Goal: Book appointment/travel/reservation

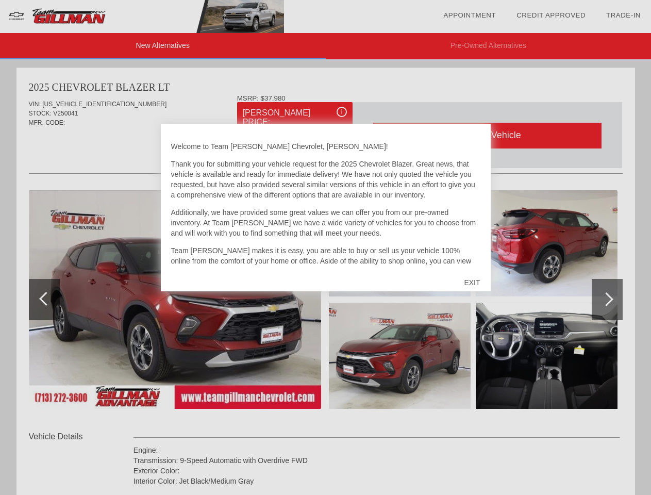
click at [469, 15] on link "Appointment" at bounding box center [469, 15] width 53 height 8
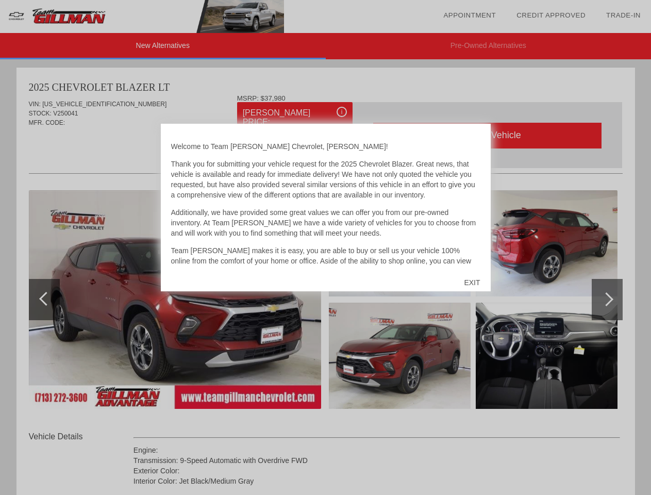
click at [471, 282] on div "EXIT" at bounding box center [471, 282] width 37 height 31
